Goal: Navigation & Orientation: Find specific page/section

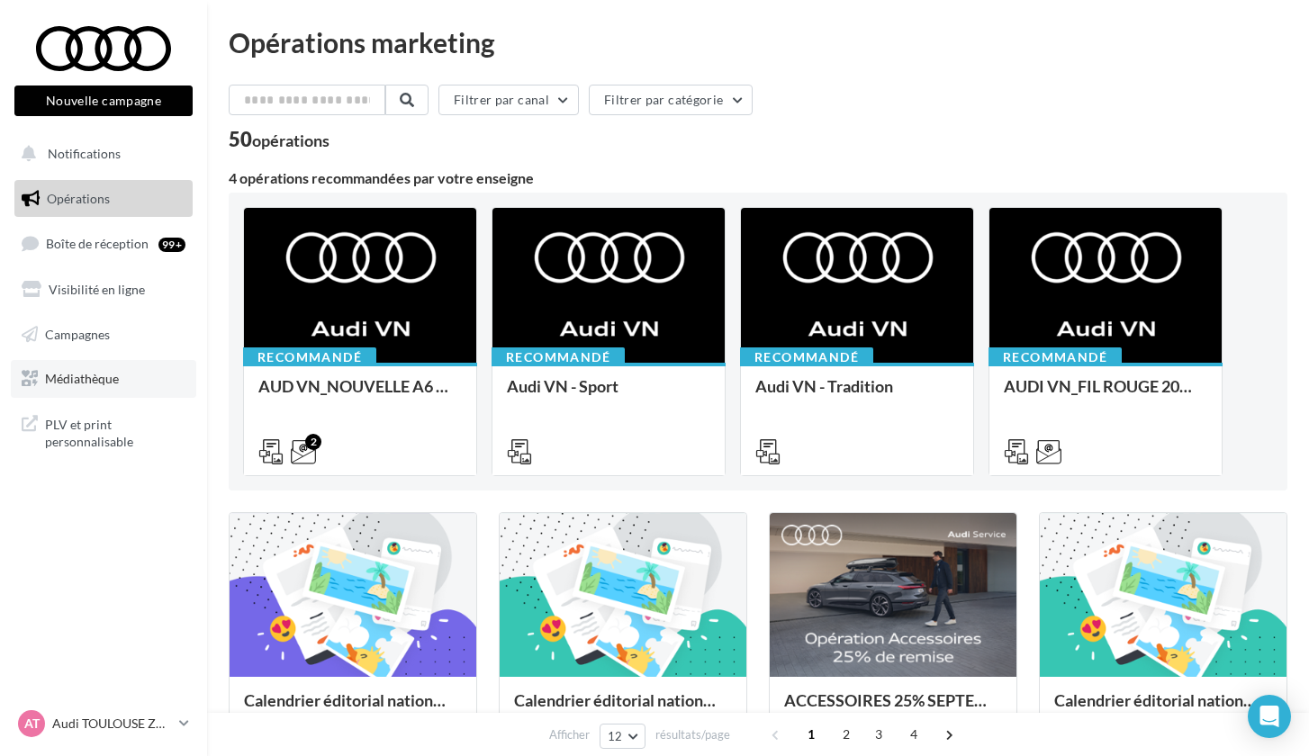
click at [106, 371] on span "Médiathèque" at bounding box center [82, 378] width 74 height 15
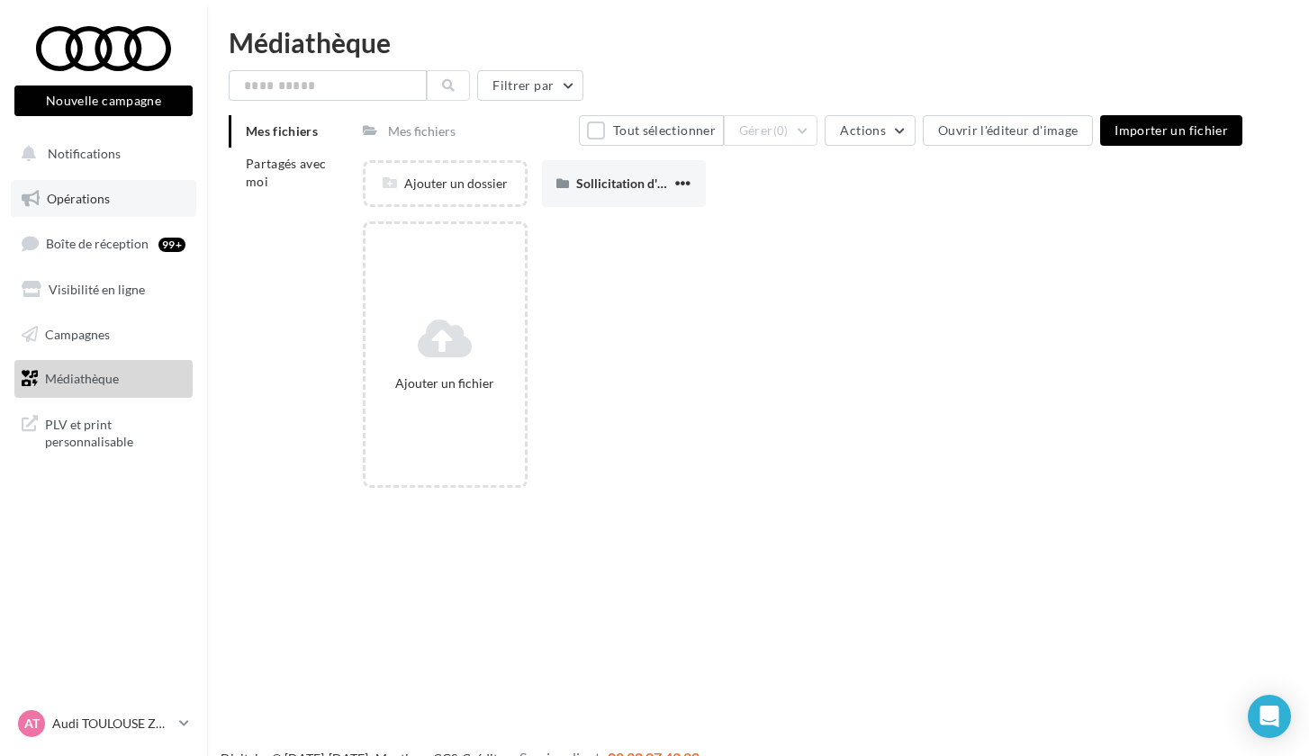
click at [104, 200] on span "Opérations" at bounding box center [78, 198] width 63 height 15
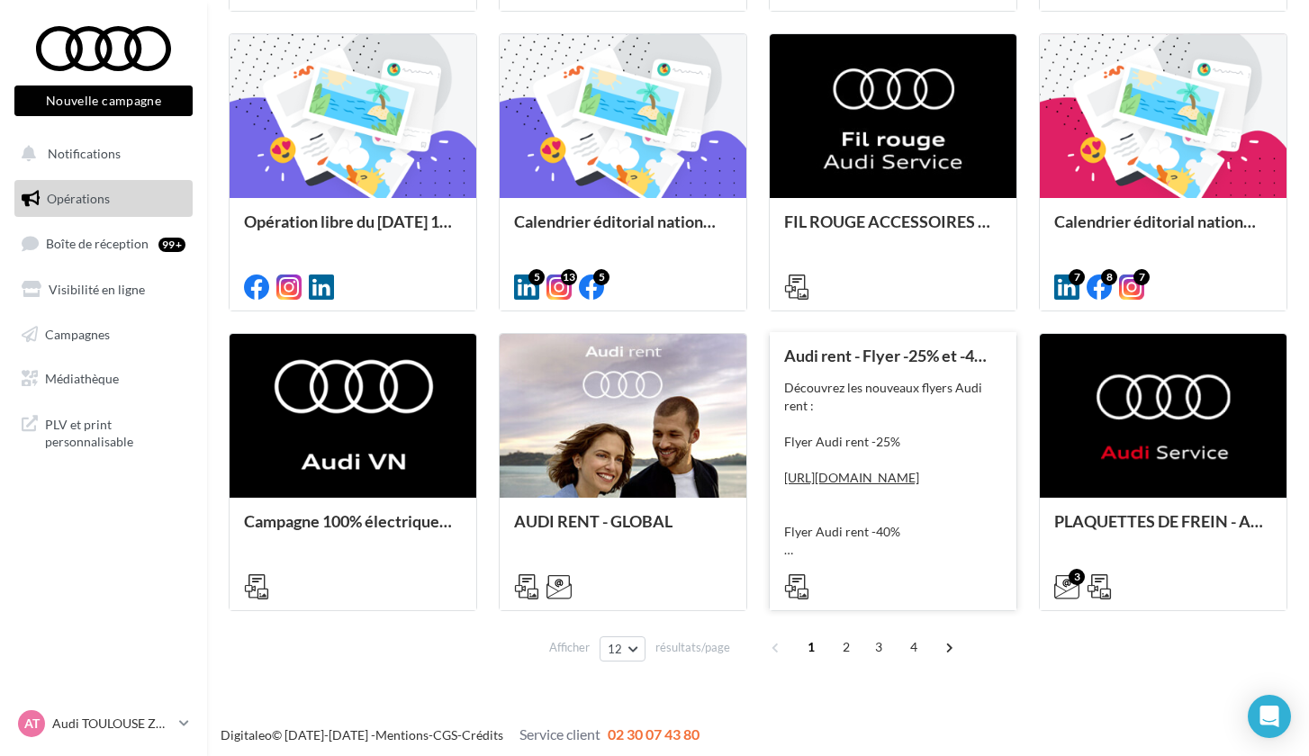
scroll to position [780, 0]
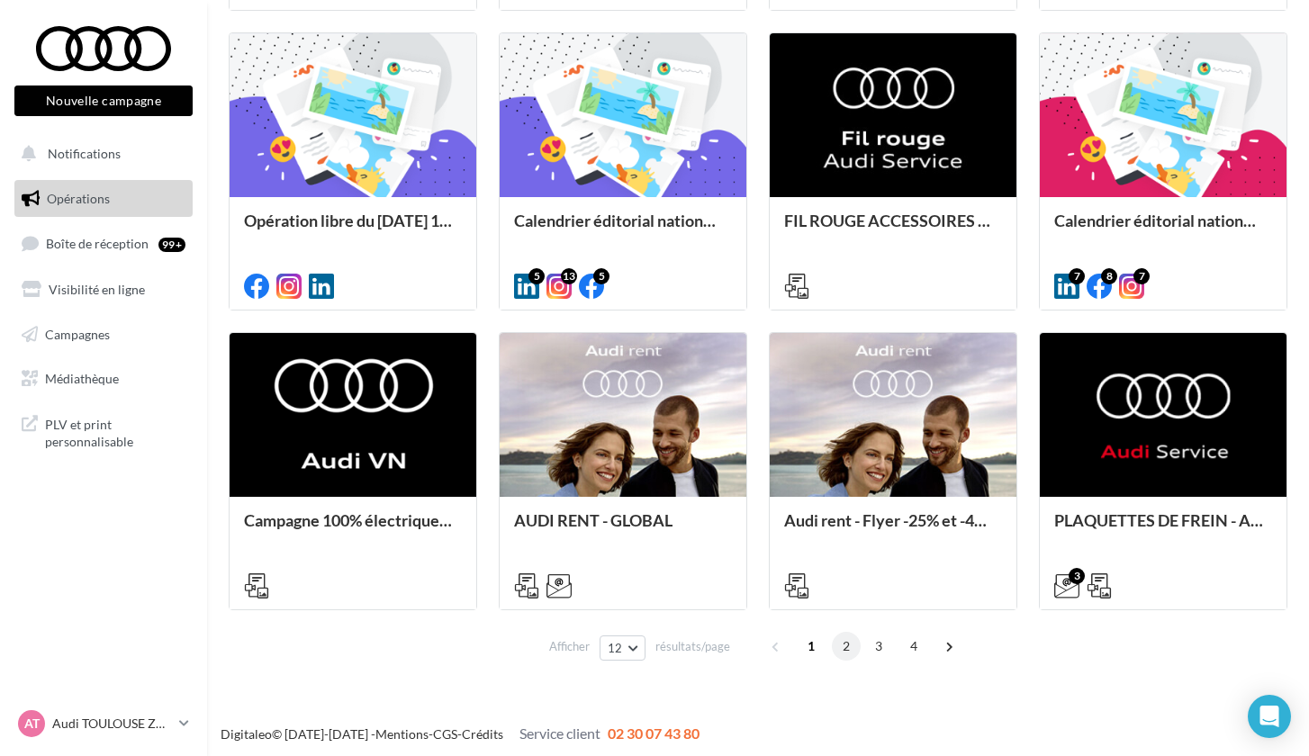
click at [844, 643] on span "2" at bounding box center [846, 646] width 29 height 29
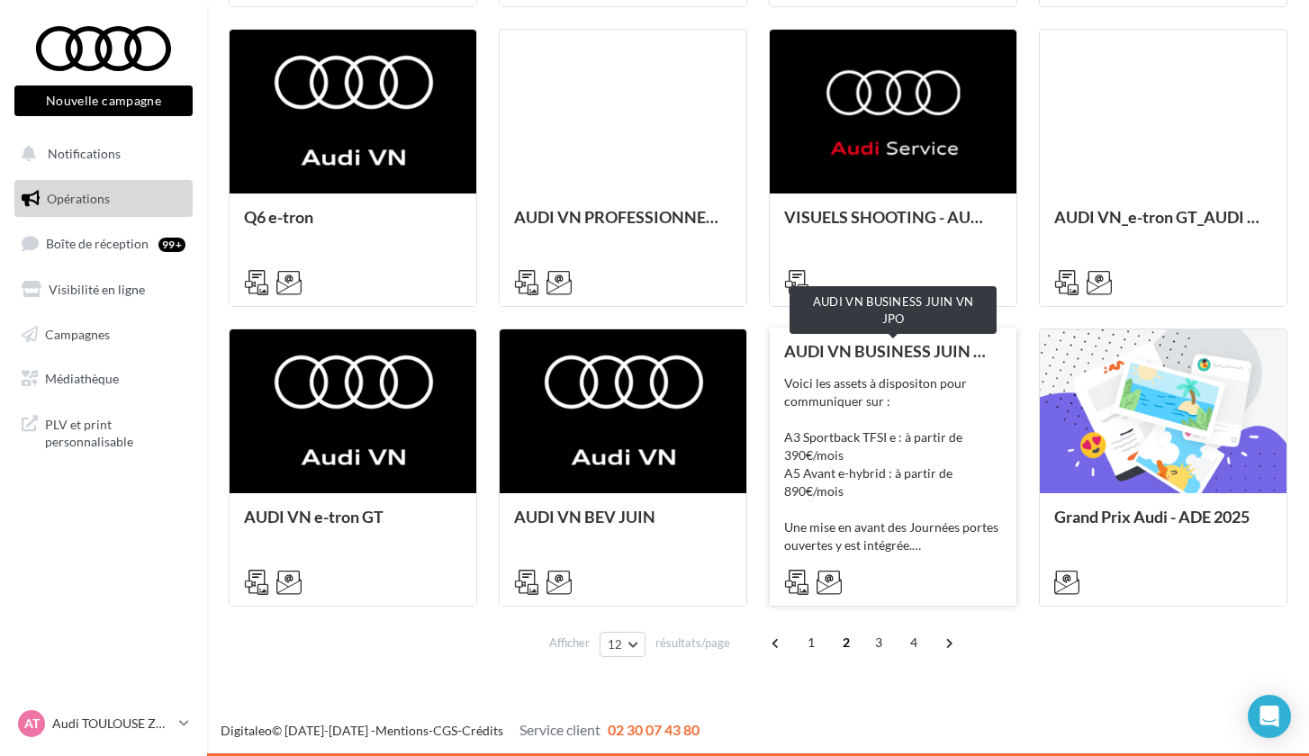
scroll to position [783, 0]
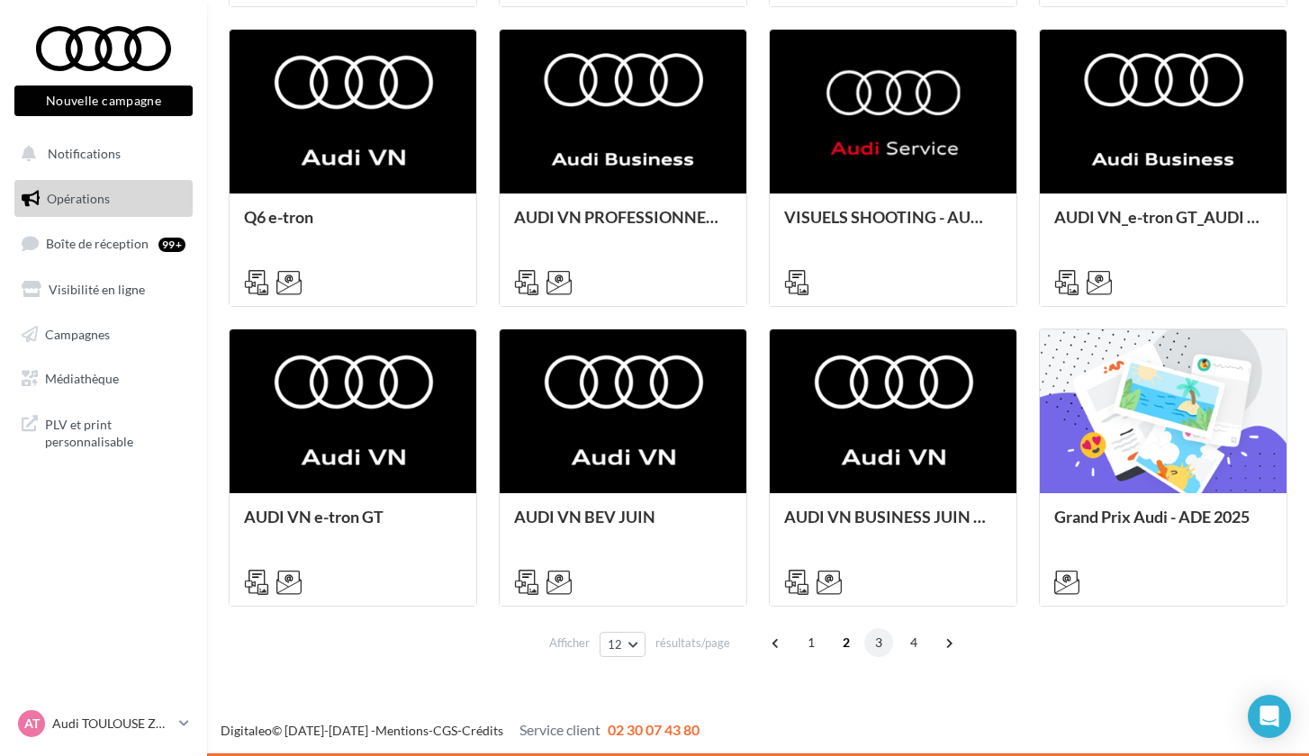
click at [873, 648] on span "3" at bounding box center [878, 642] width 29 height 29
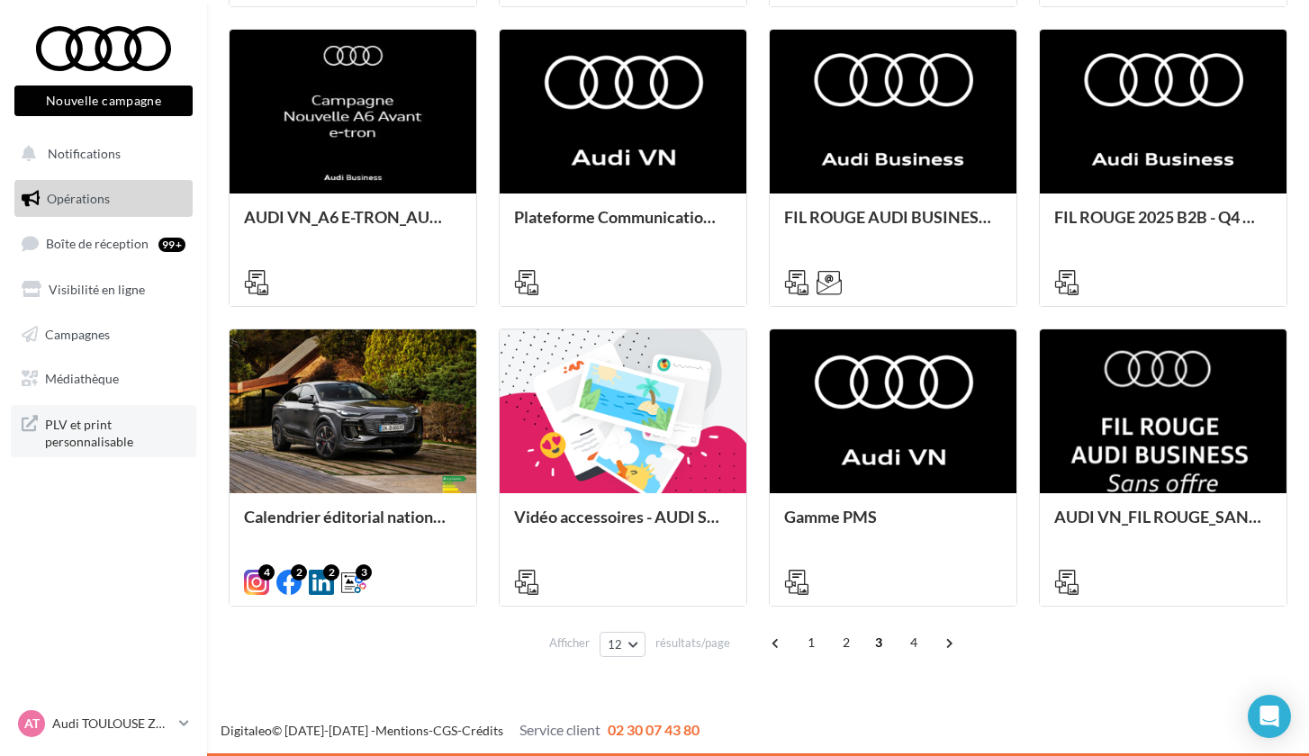
click at [125, 420] on span "PLV et print personnalisable" at bounding box center [115, 431] width 140 height 39
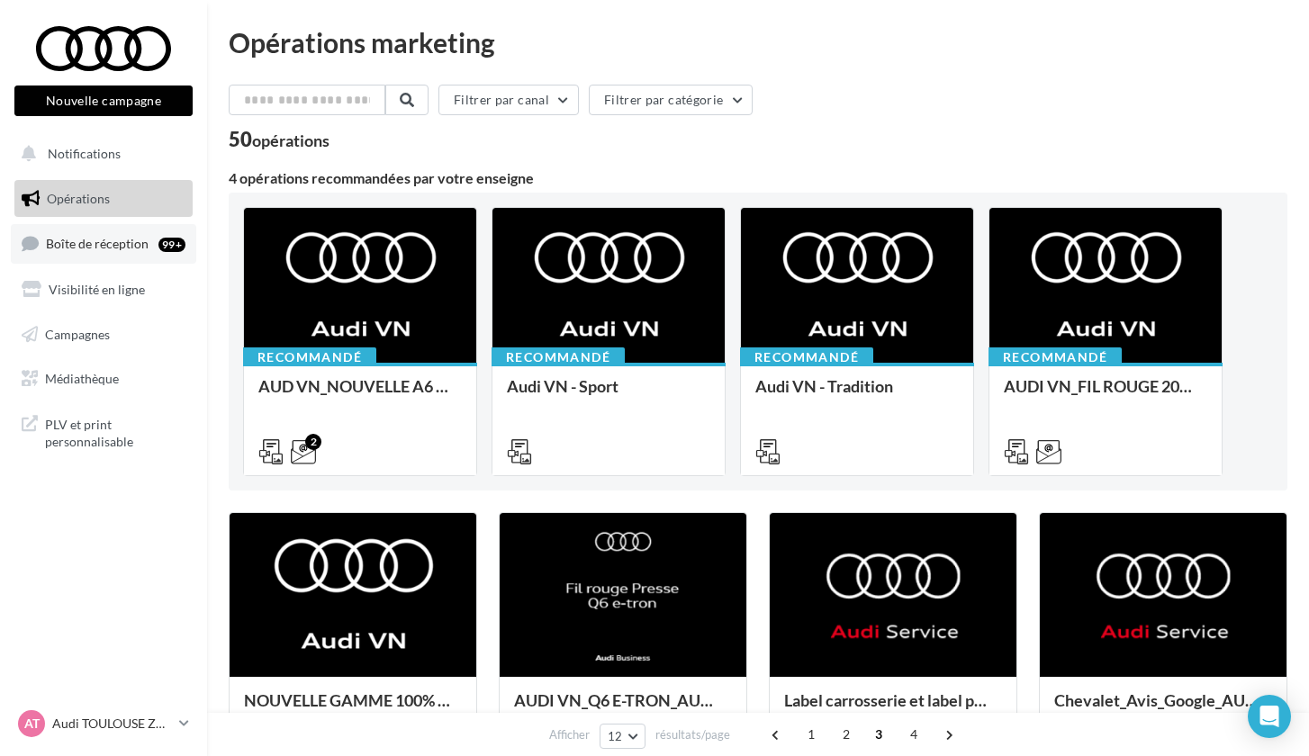
scroll to position [0, 0]
click at [118, 191] on link "Opérations" at bounding box center [103, 199] width 185 height 38
click at [120, 157] on button "Notifications" at bounding box center [100, 154] width 178 height 38
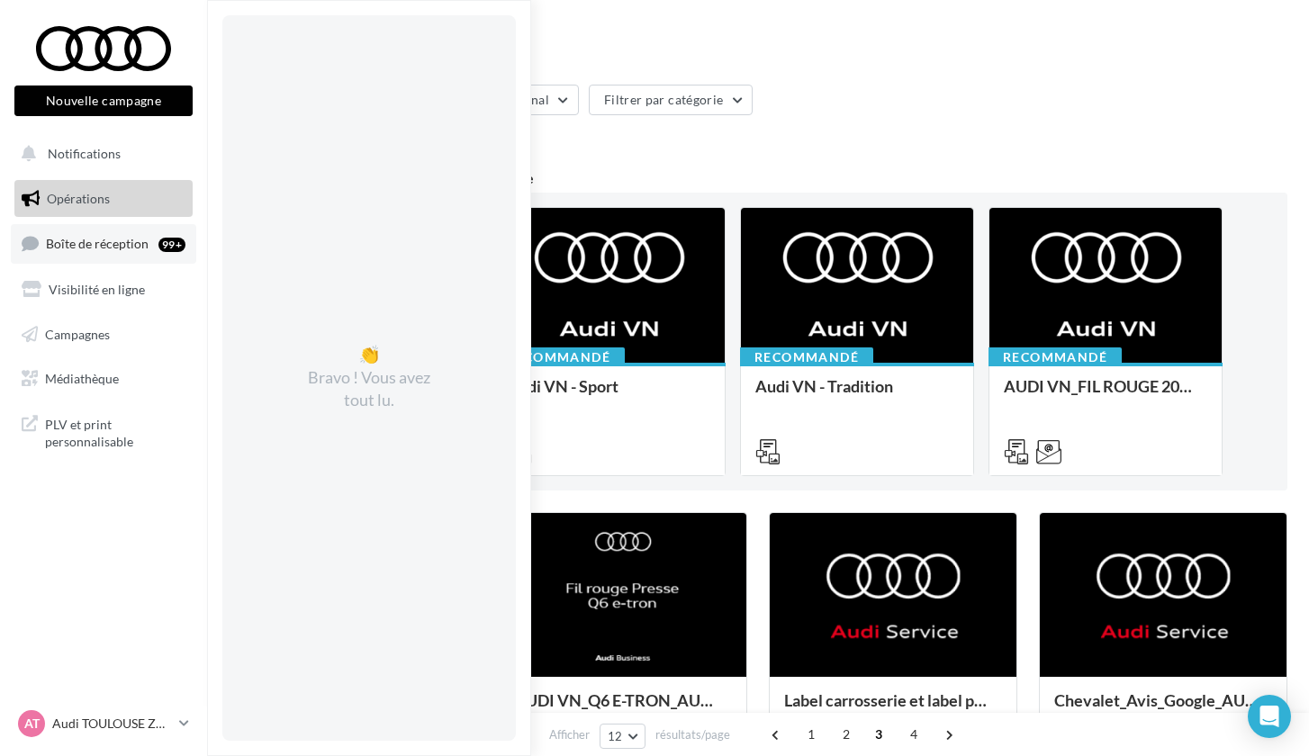
click at [119, 248] on span "Boîte de réception" at bounding box center [97, 243] width 103 height 15
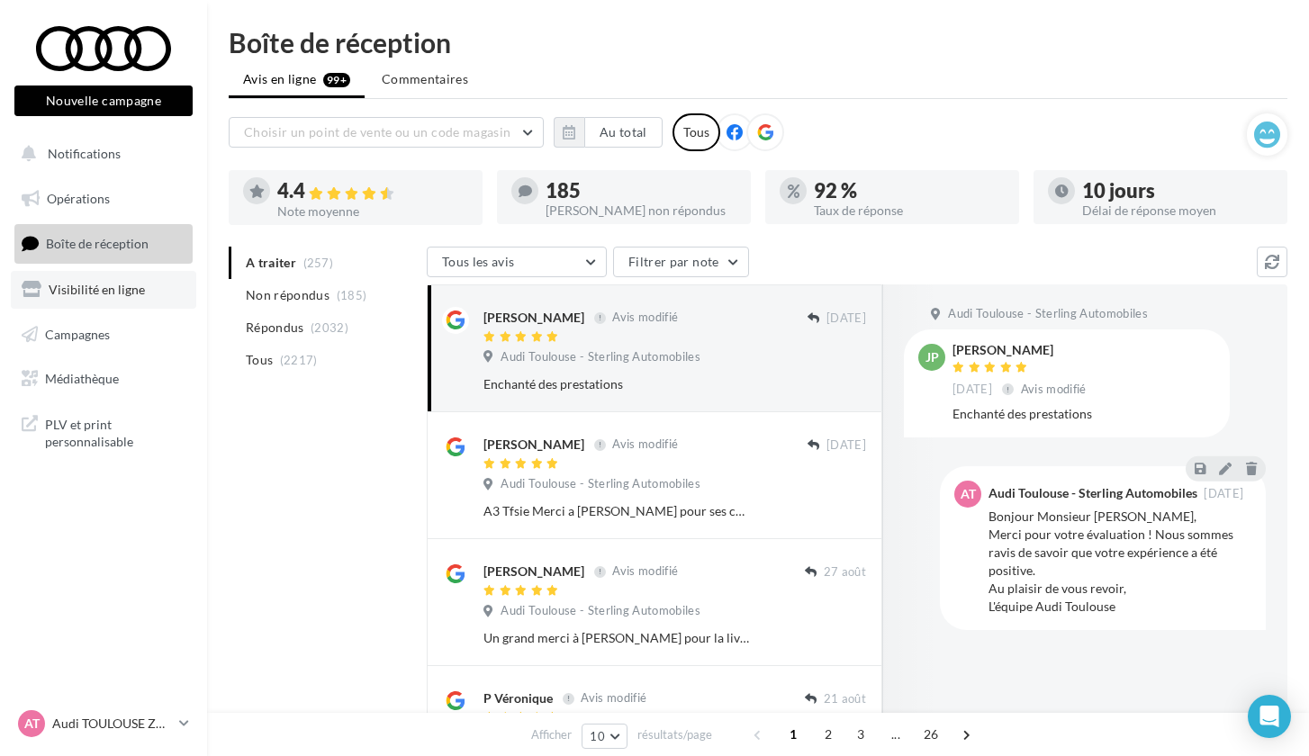
click at [115, 292] on span "Visibilité en ligne" at bounding box center [97, 289] width 96 height 15
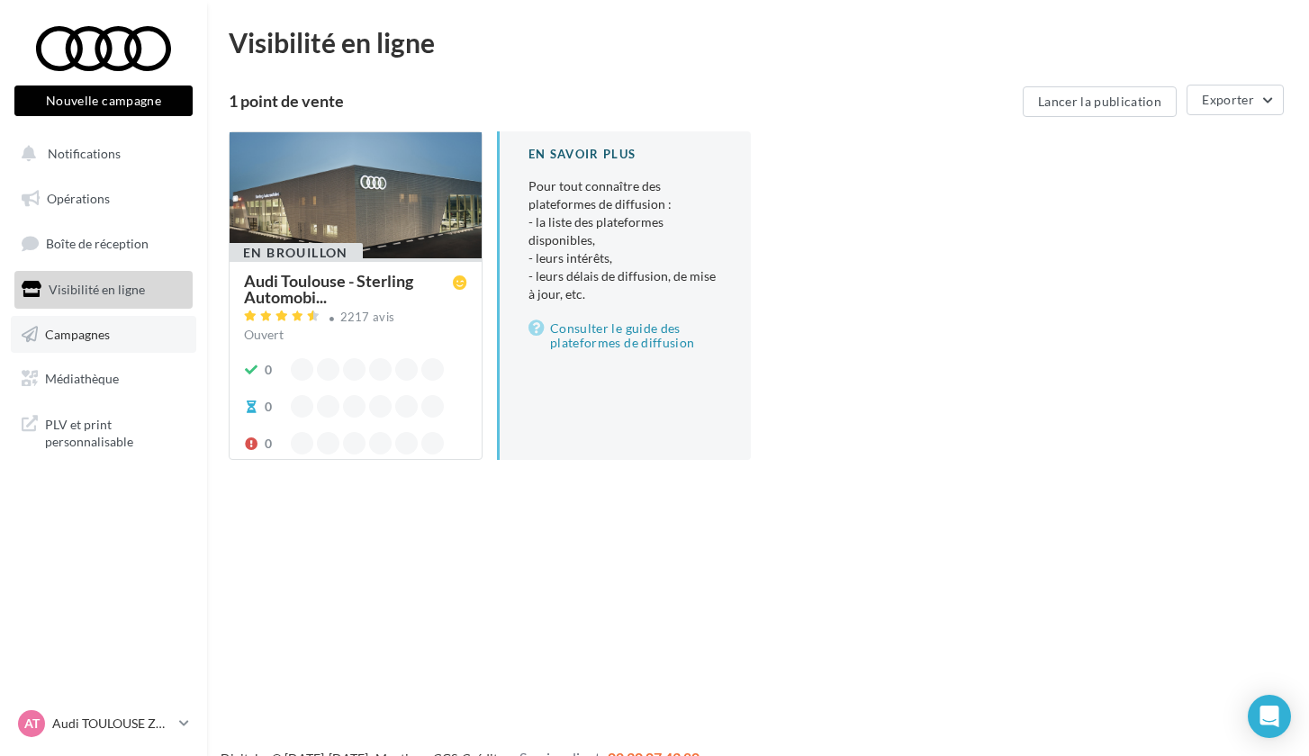
click at [127, 334] on link "Campagnes" at bounding box center [103, 335] width 185 height 38
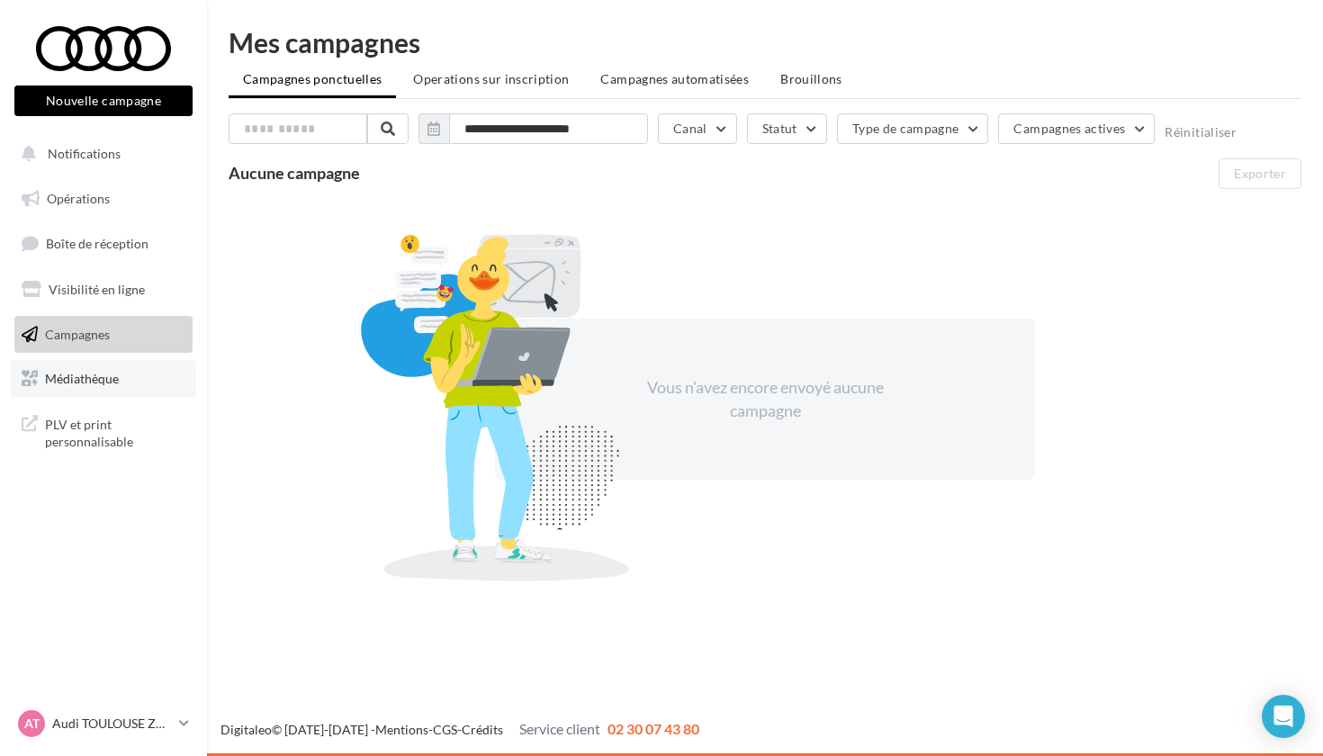
click at [114, 374] on span "Médiathèque" at bounding box center [82, 378] width 74 height 15
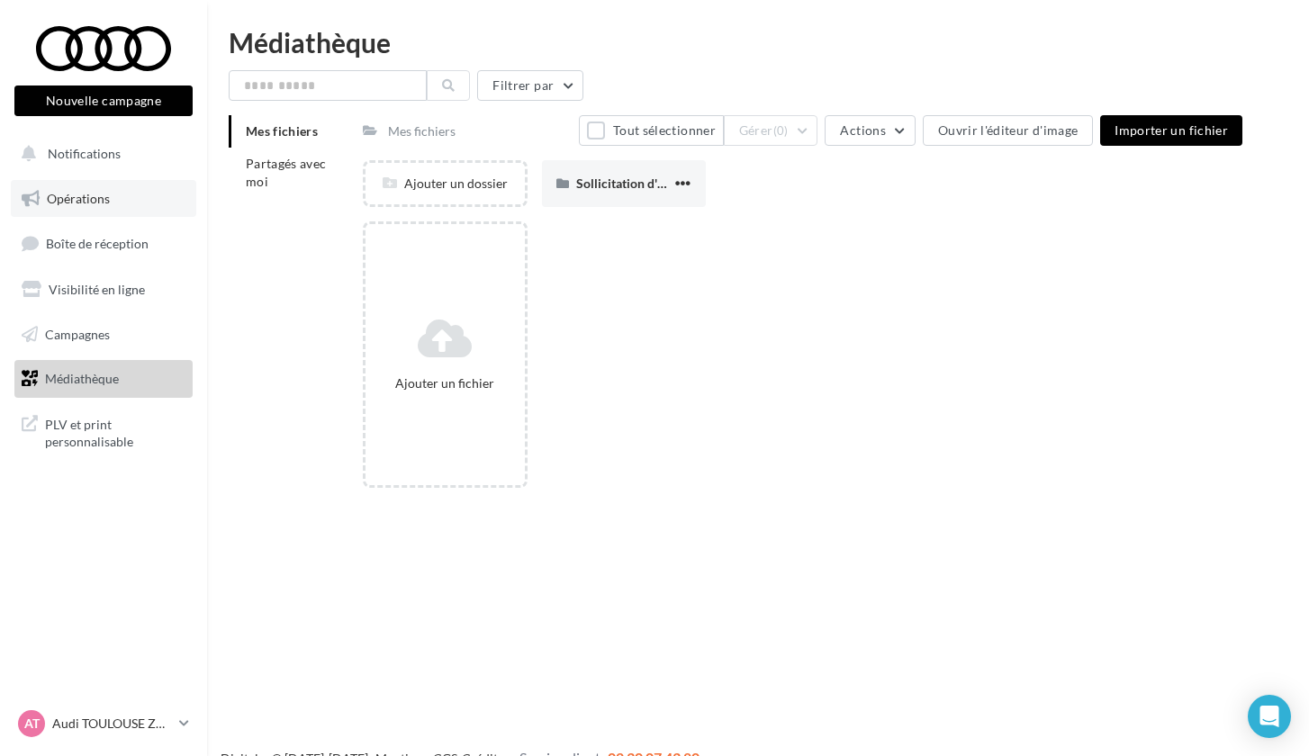
click at [137, 198] on link "Opérations" at bounding box center [103, 199] width 185 height 38
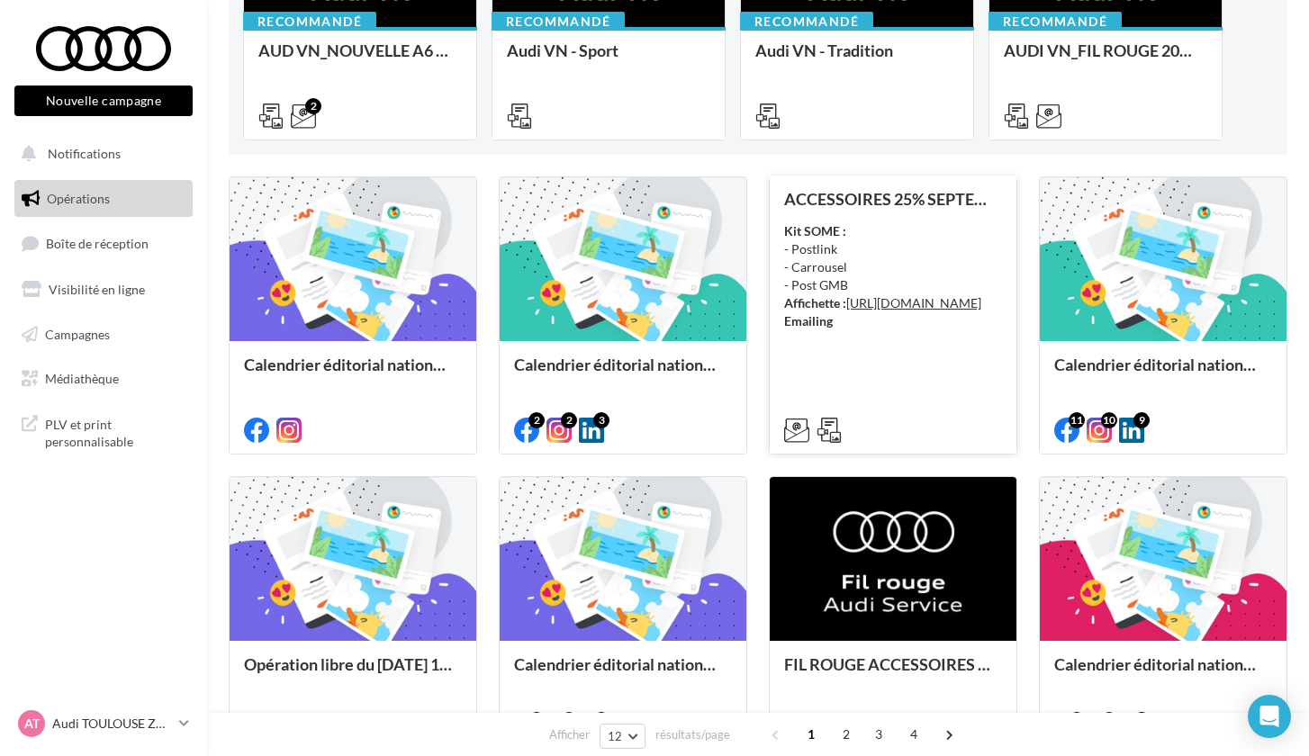
scroll to position [342, 0]
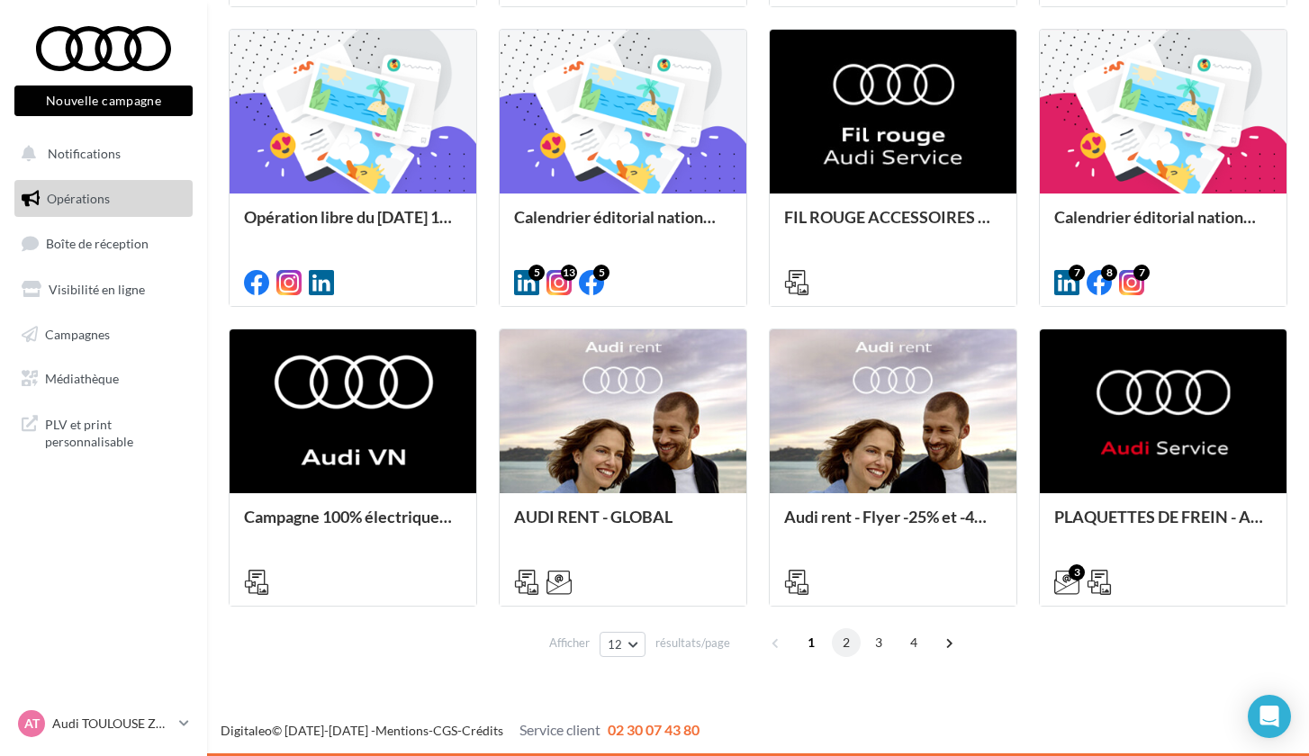
click at [847, 643] on span "2" at bounding box center [846, 642] width 29 height 29
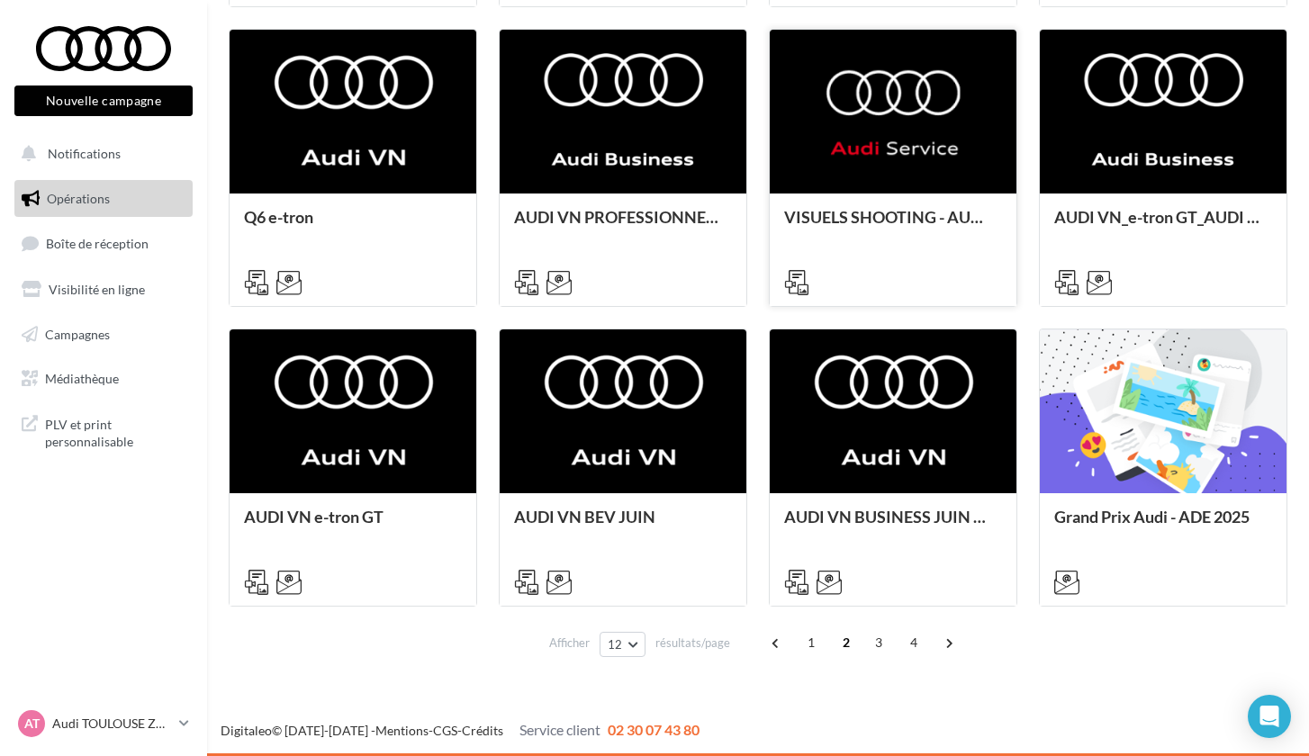
scroll to position [783, 0]
click at [866, 644] on span "3" at bounding box center [878, 642] width 29 height 29
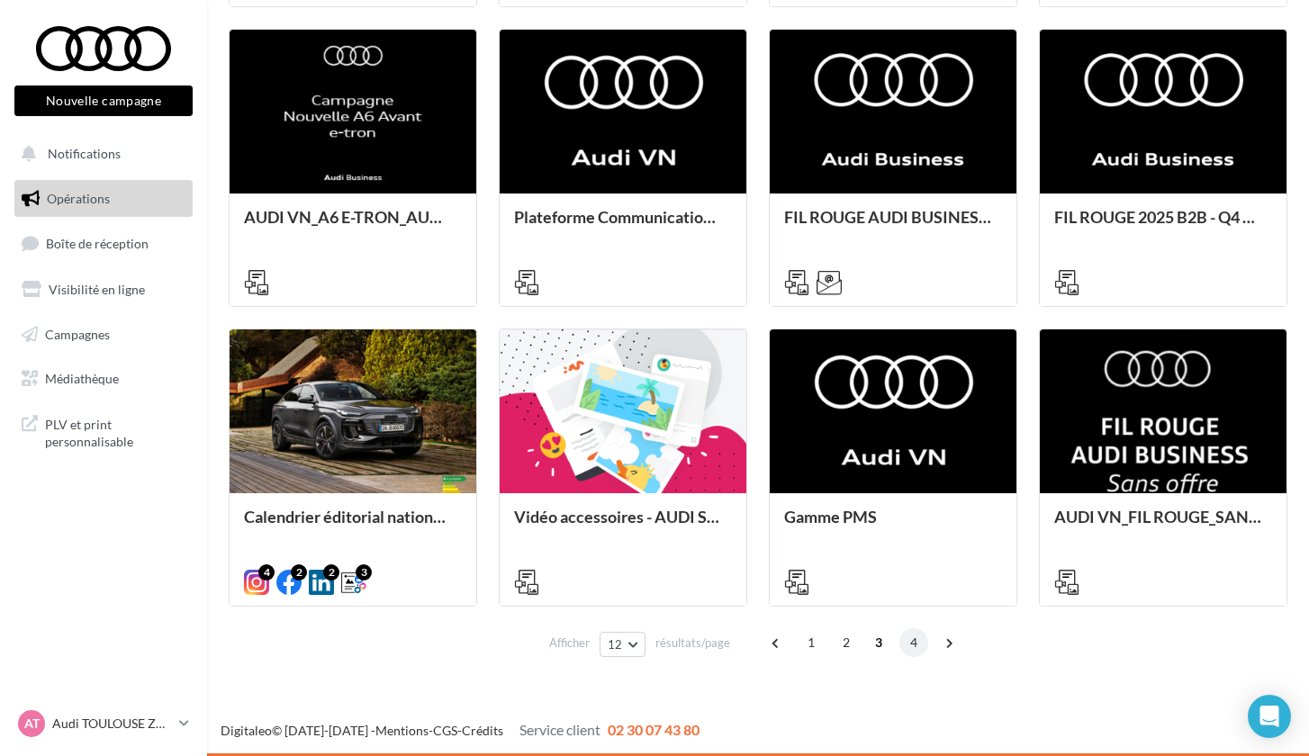
click at [910, 645] on span "4" at bounding box center [913, 642] width 29 height 29
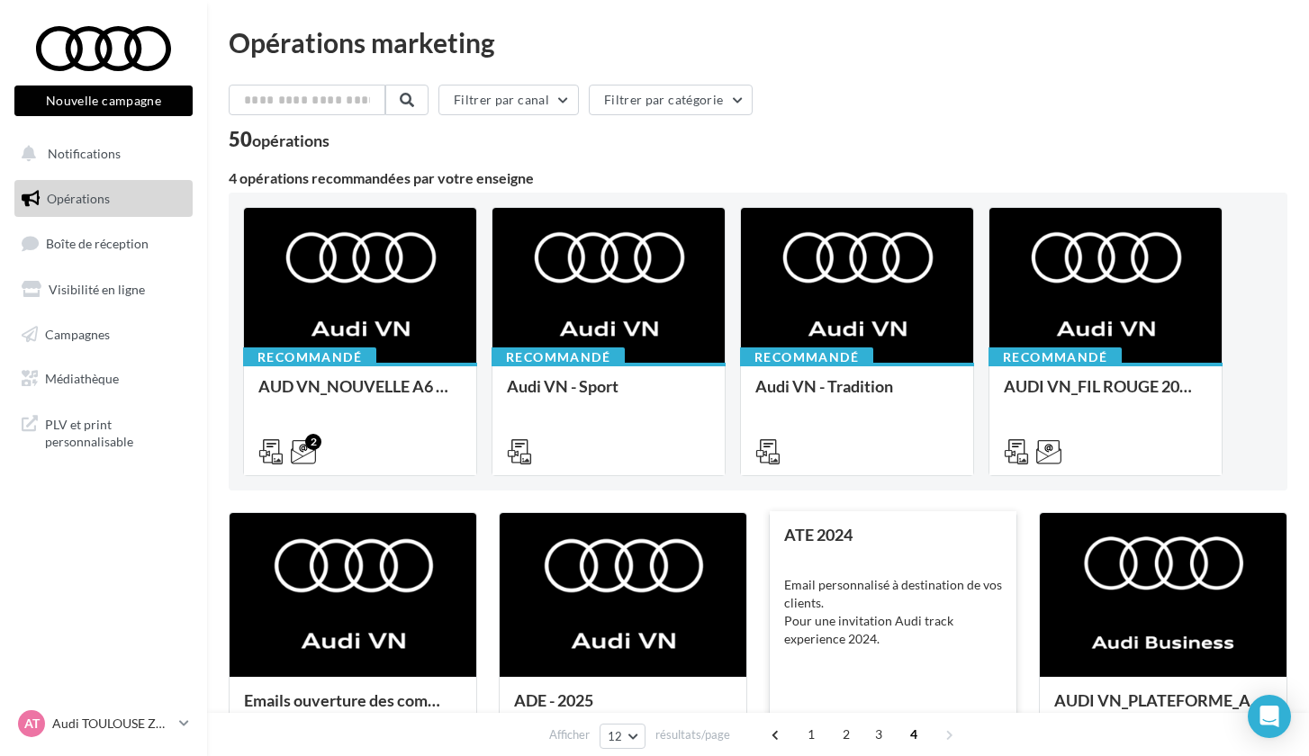
scroll to position [0, 0]
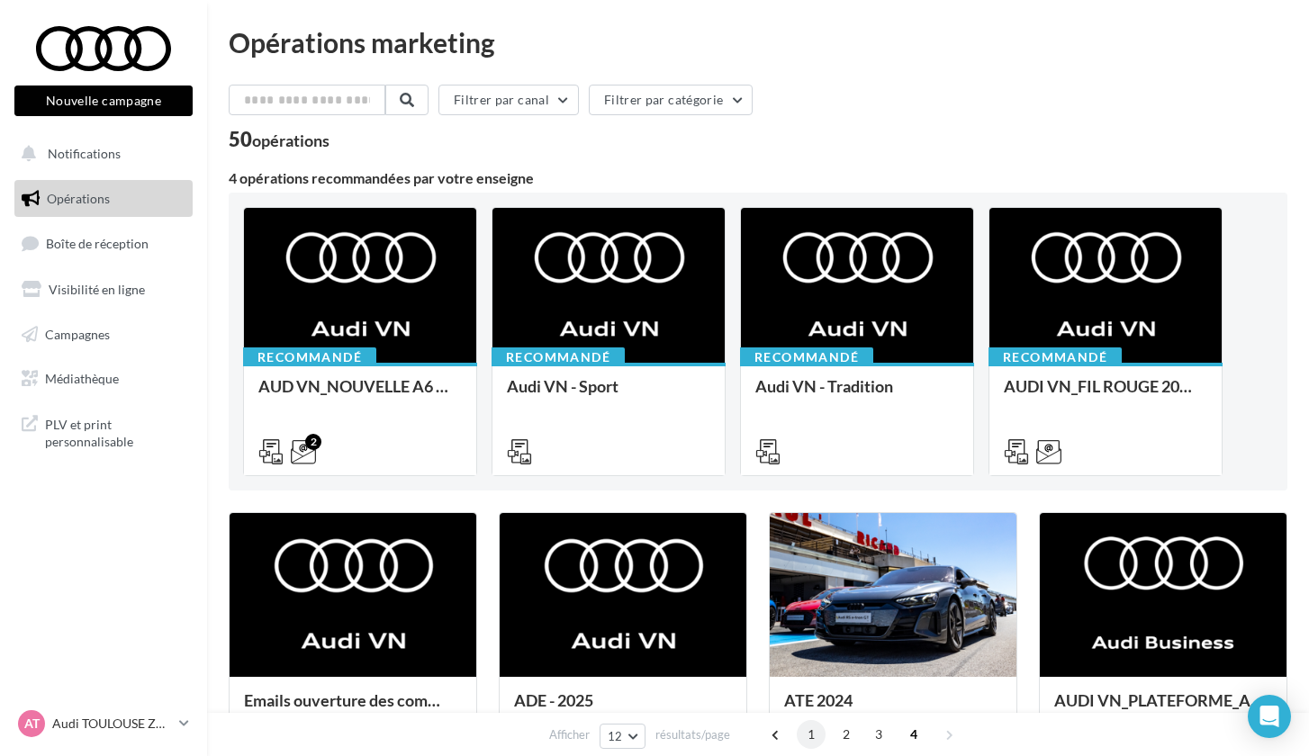
click at [807, 730] on span "1" at bounding box center [811, 734] width 29 height 29
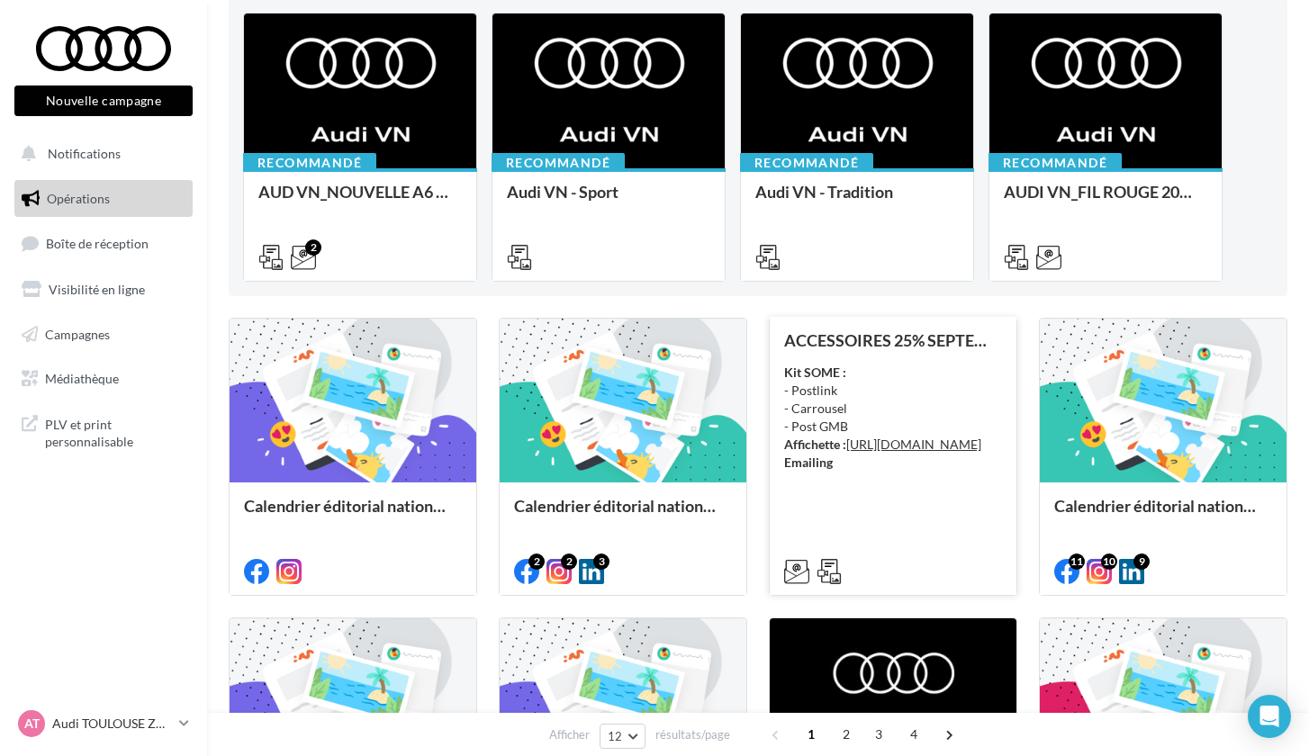
scroll to position [221, 0]
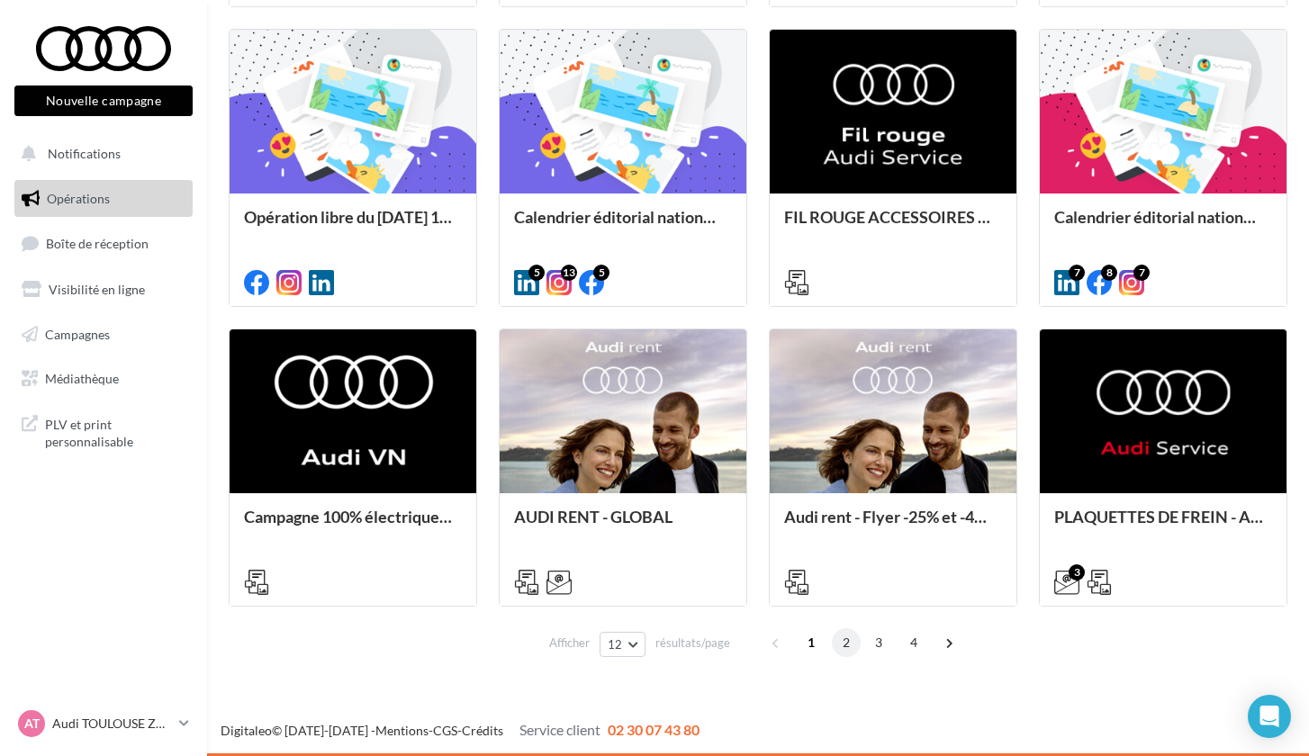
click at [836, 650] on span "2" at bounding box center [846, 642] width 29 height 29
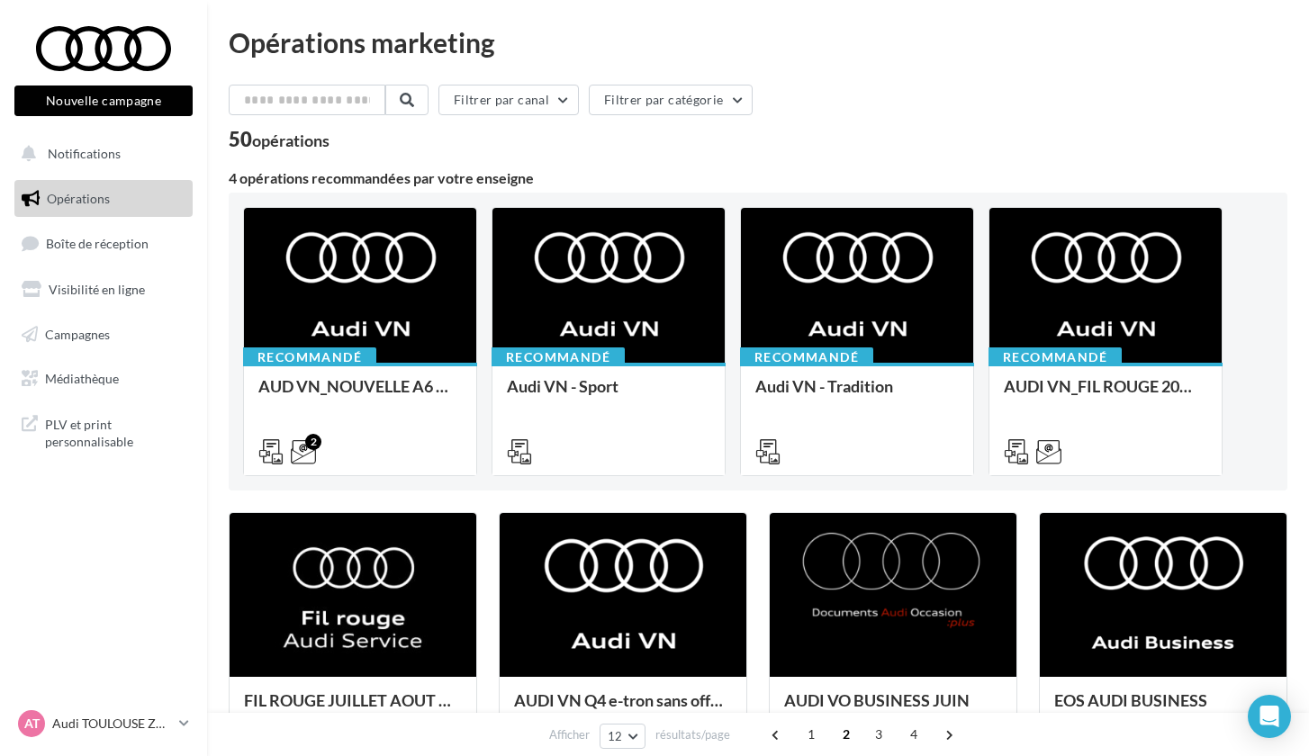
scroll to position [0, 0]
